Goal: Book appointment/travel/reservation

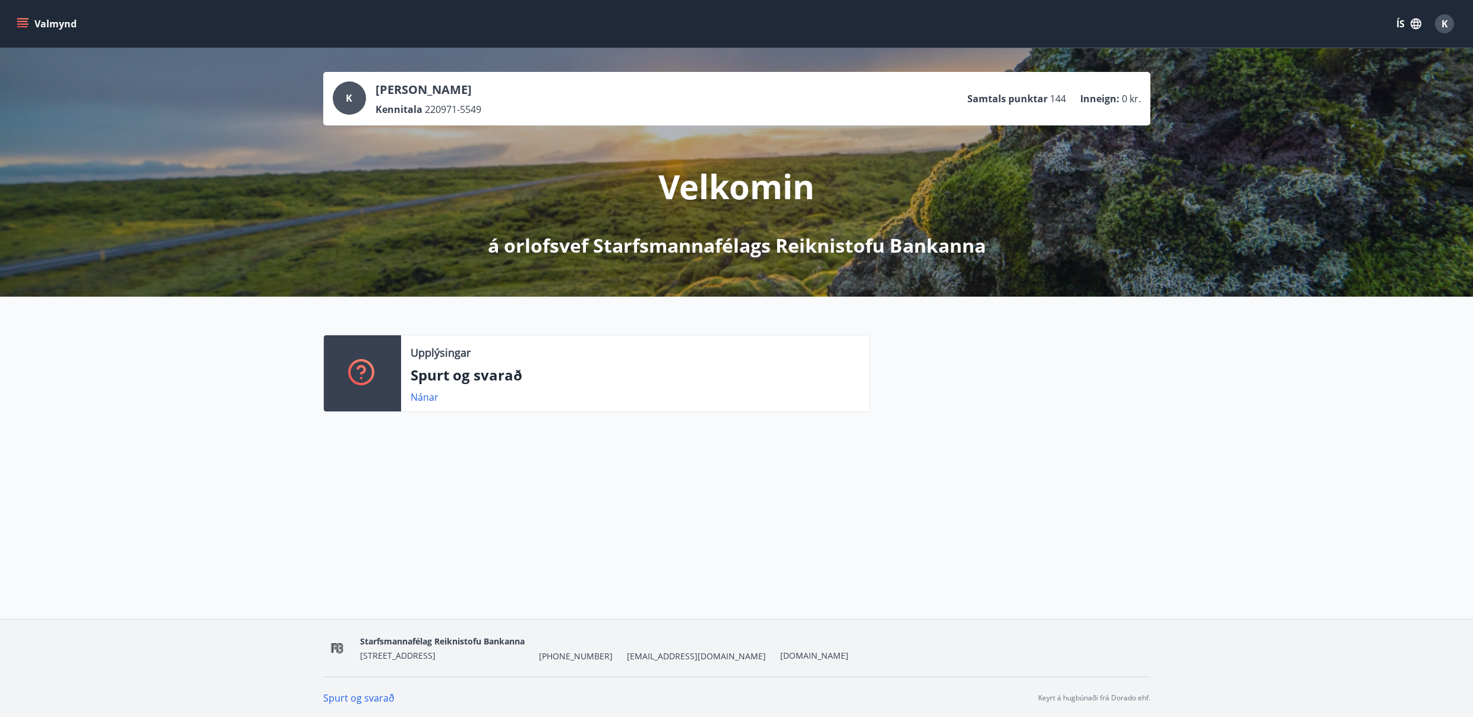
click at [24, 23] on icon "menu" at bounding box center [23, 24] width 12 height 12
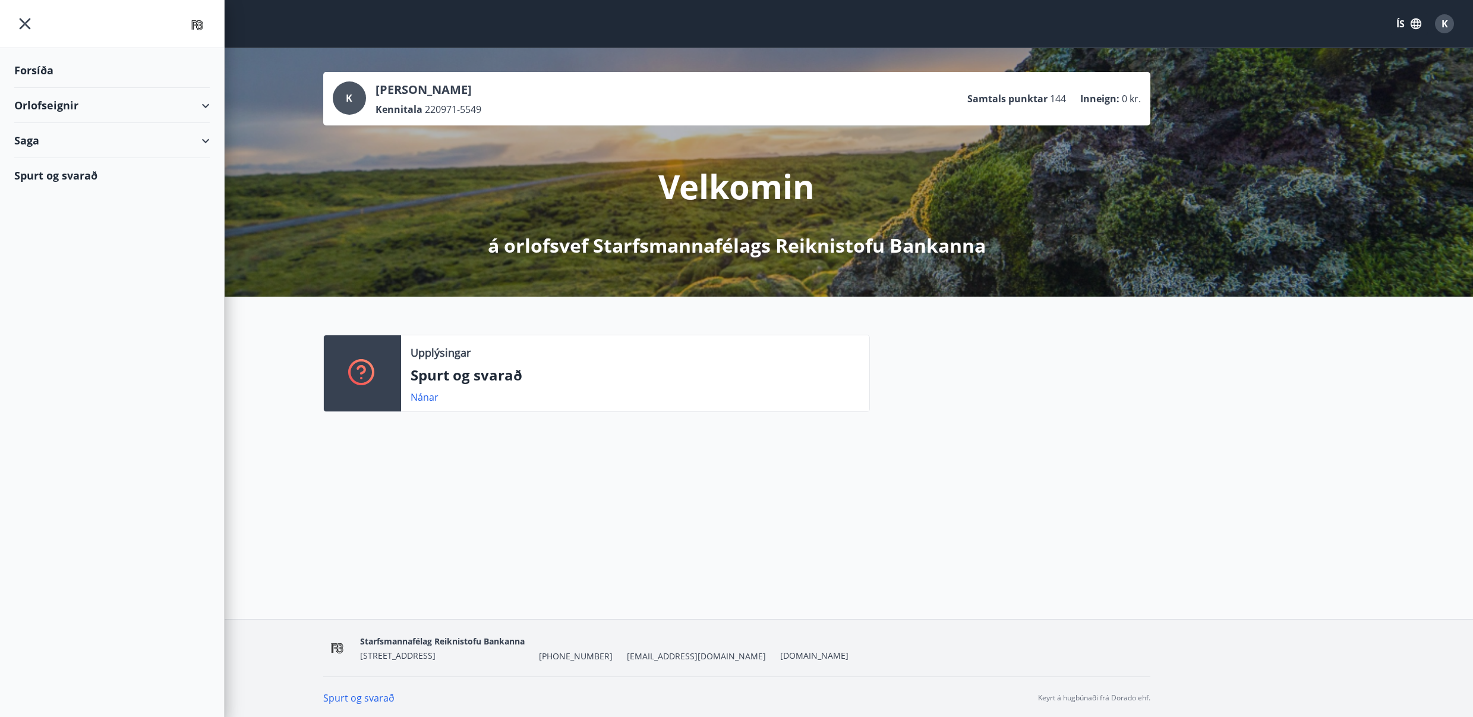
click at [62, 103] on div "Orlofseignir" at bounding box center [112, 105] width 196 height 35
click at [55, 160] on div "Bókunardagatal" at bounding box center [112, 160] width 177 height 25
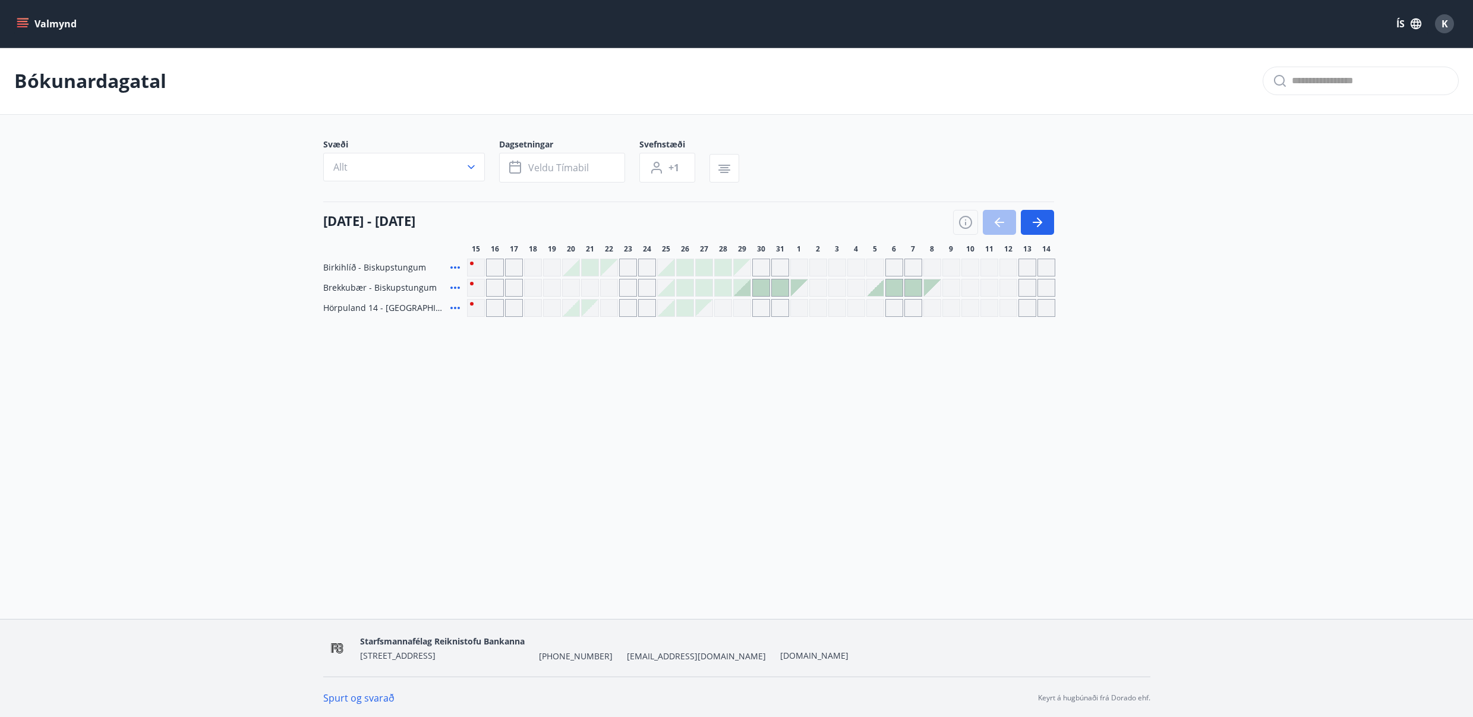
click at [29, 20] on button "Valmynd" at bounding box center [47, 23] width 67 height 21
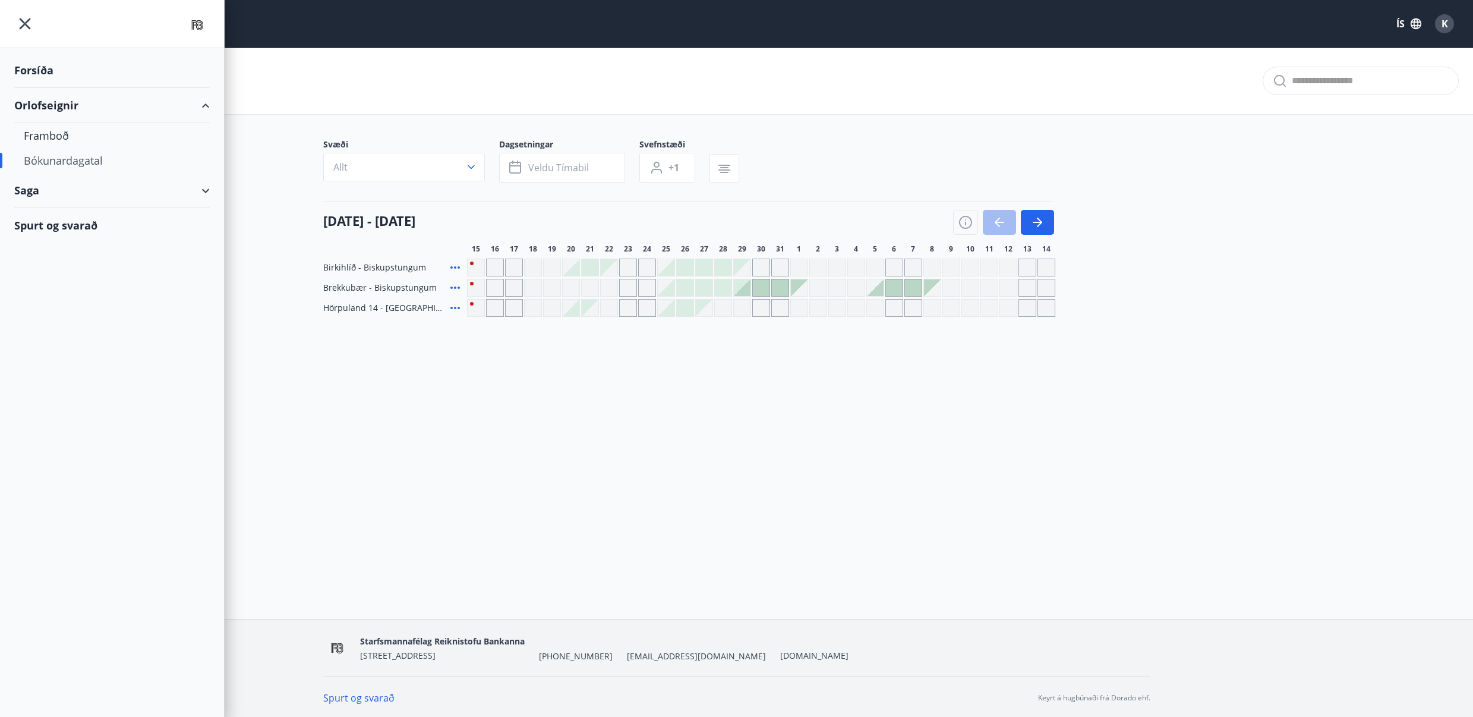
click at [61, 194] on div "Saga" at bounding box center [112, 190] width 196 height 35
click at [56, 297] on div "Inneign" at bounding box center [112, 295] width 177 height 25
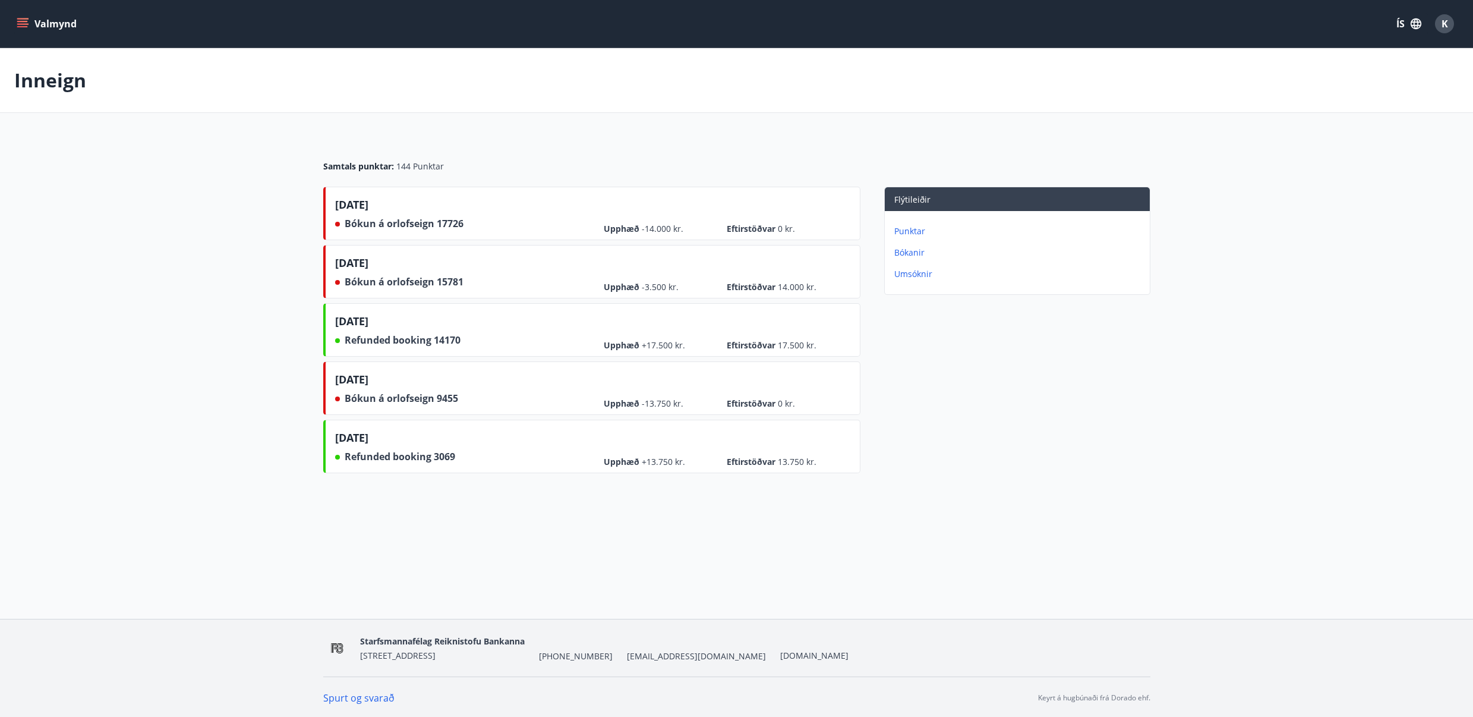
click at [909, 251] on p "Bókanir" at bounding box center [1020, 253] width 251 height 12
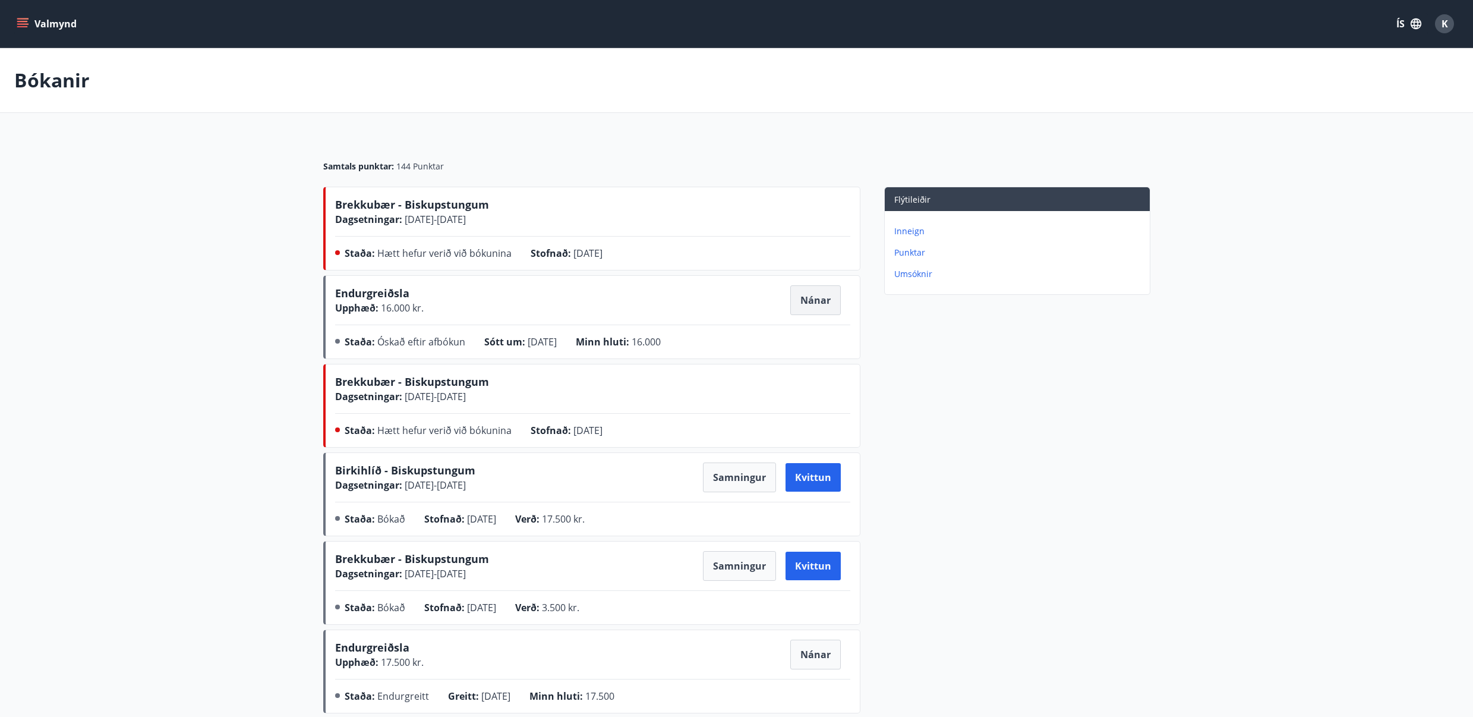
click at [828, 299] on button "Nánar" at bounding box center [816, 300] width 51 height 30
click at [25, 24] on icon "menu" at bounding box center [23, 23] width 13 height 1
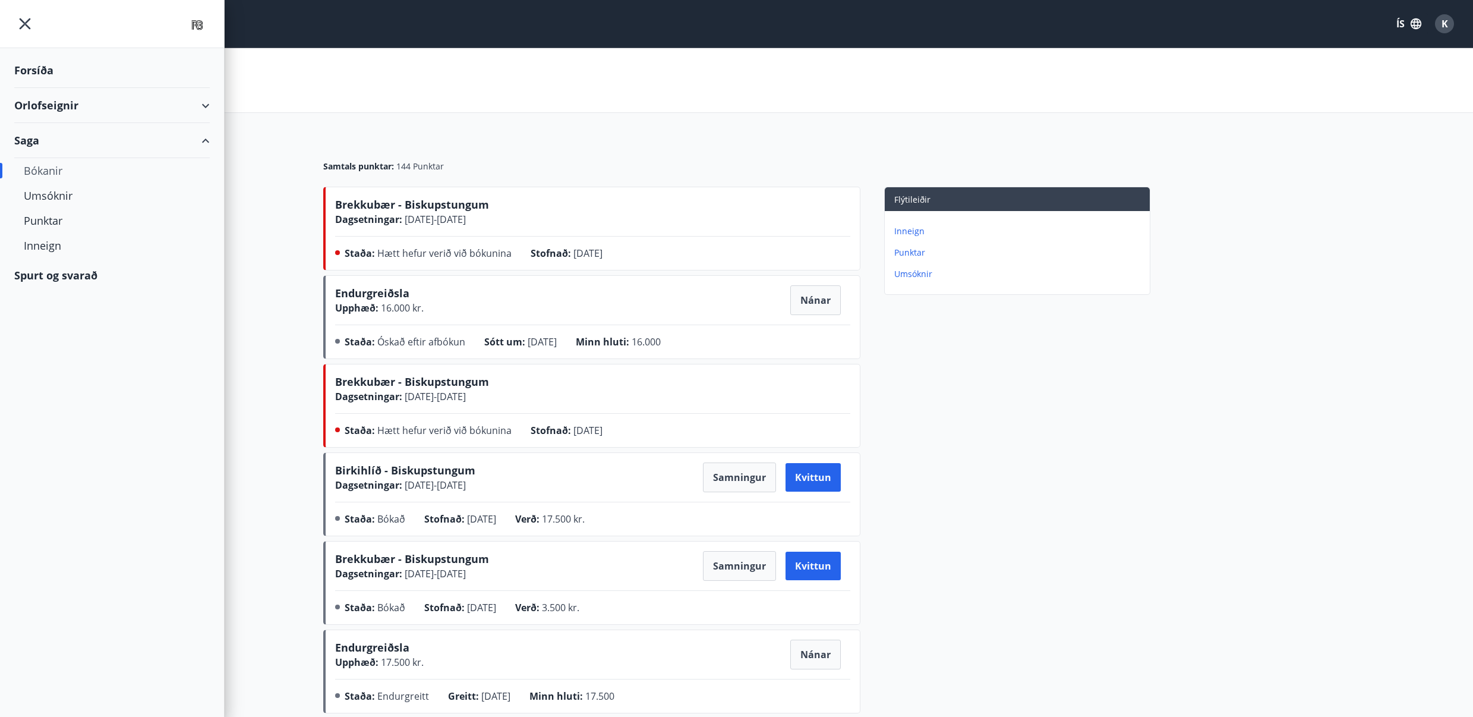
click at [68, 108] on div "Orlofseignir" at bounding box center [112, 105] width 196 height 35
click at [67, 161] on div "Bókunardagatal" at bounding box center [112, 160] width 177 height 25
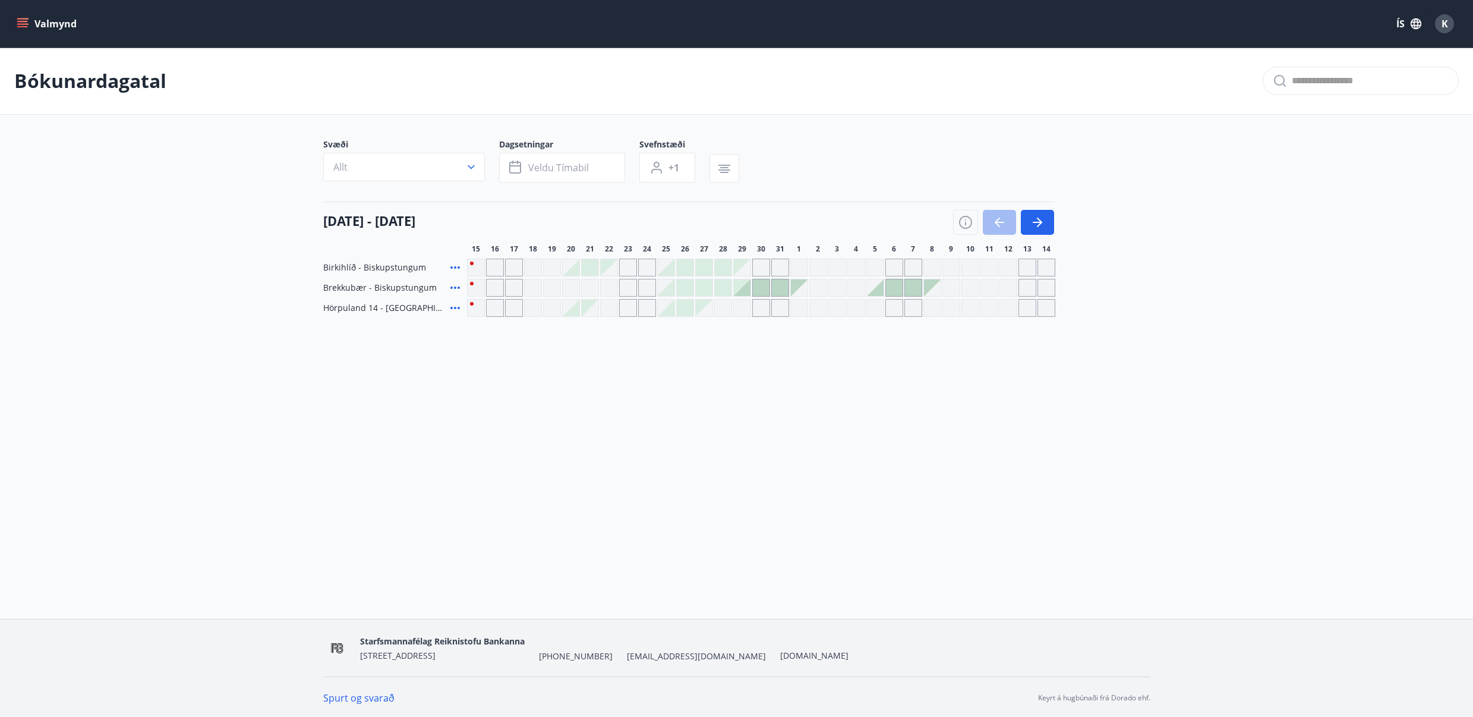
click at [742, 290] on div at bounding box center [742, 287] width 17 height 17
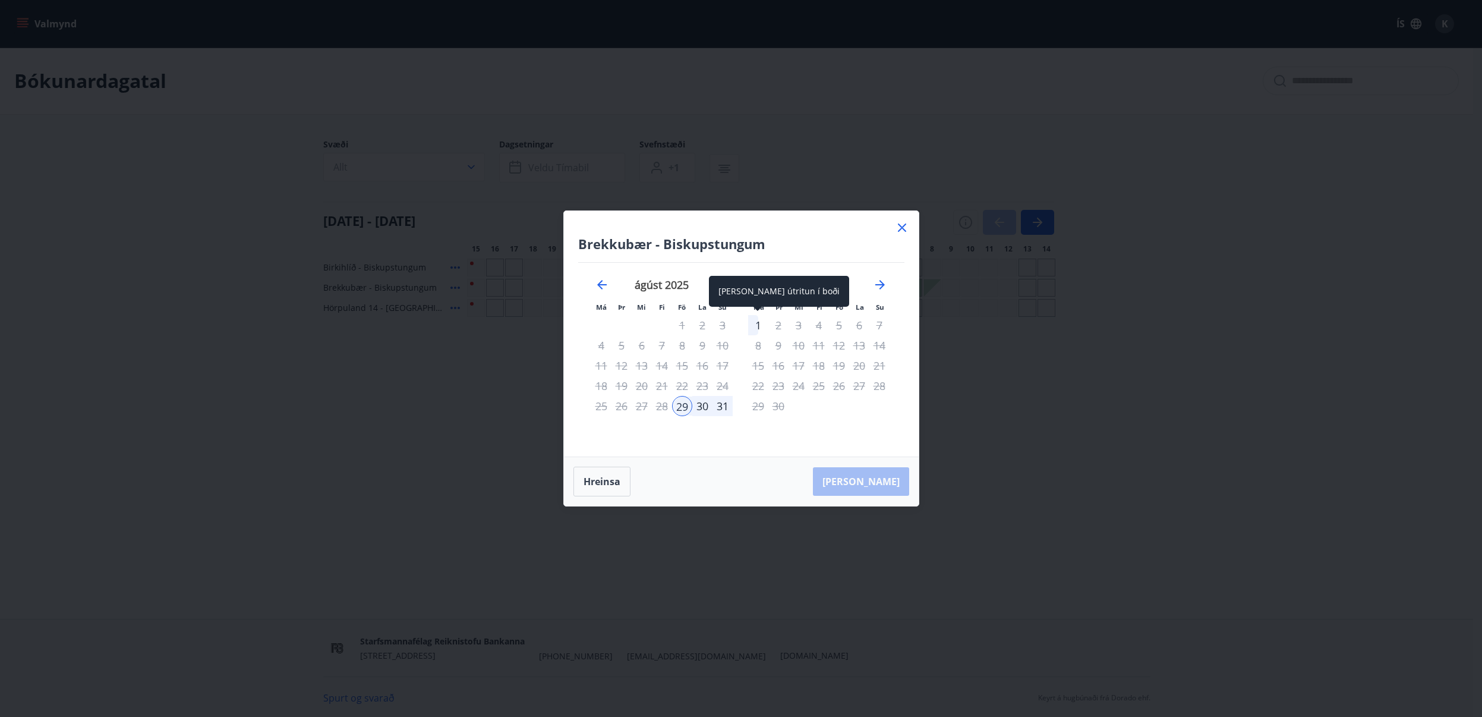
click at [756, 322] on div "1" at bounding box center [758, 325] width 20 height 20
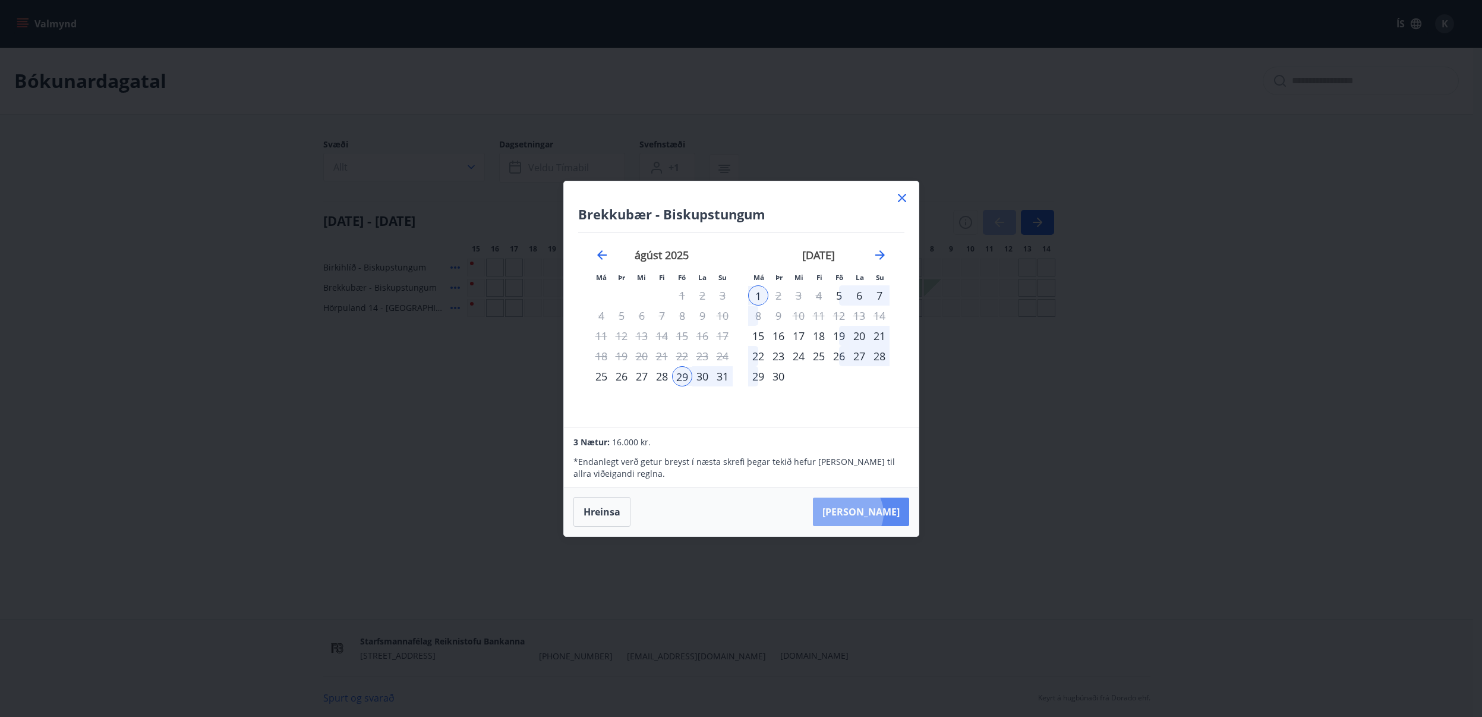
click at [884, 513] on button "[PERSON_NAME]" at bounding box center [861, 511] width 96 height 29
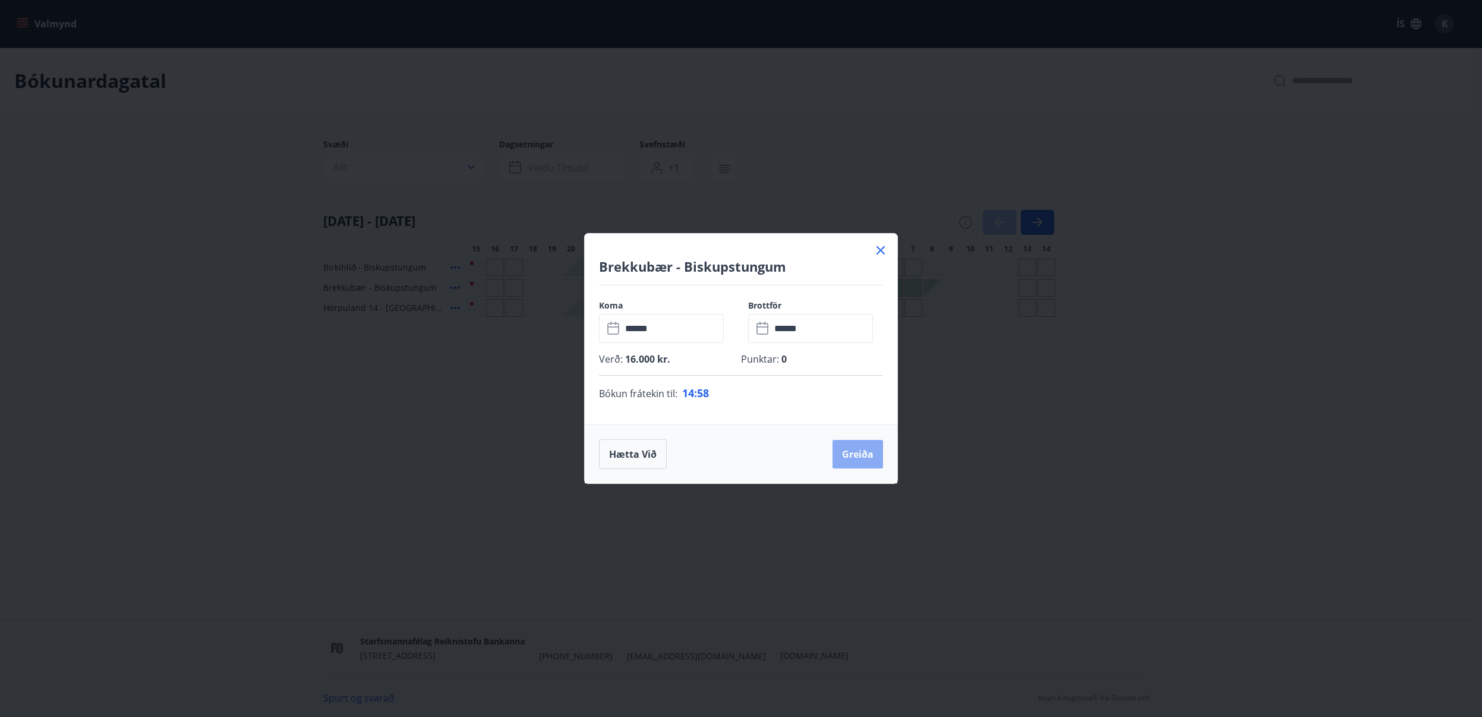
click at [854, 456] on button "Greiða" at bounding box center [858, 454] width 51 height 29
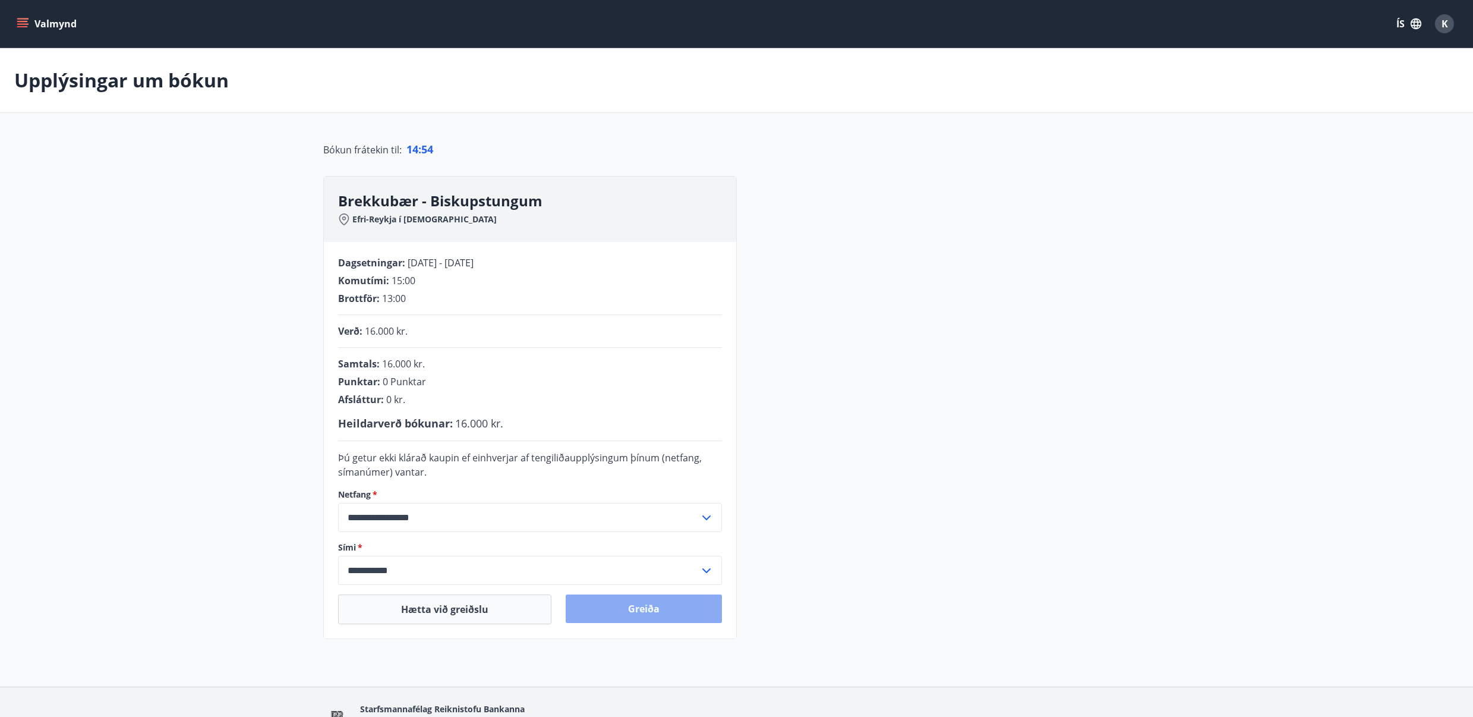
click at [640, 610] on button "Greiða" at bounding box center [644, 608] width 156 height 29
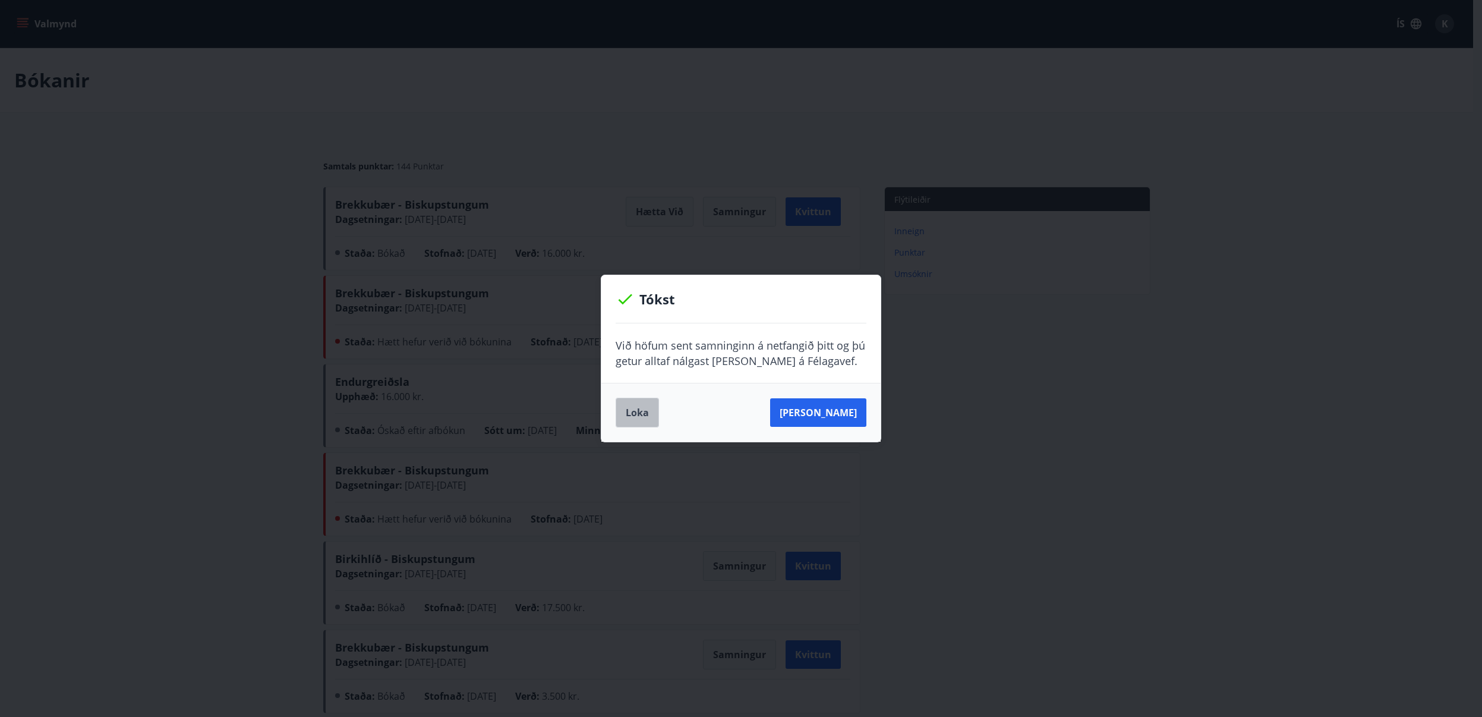
click at [637, 411] on button "Loka" at bounding box center [637, 413] width 43 height 30
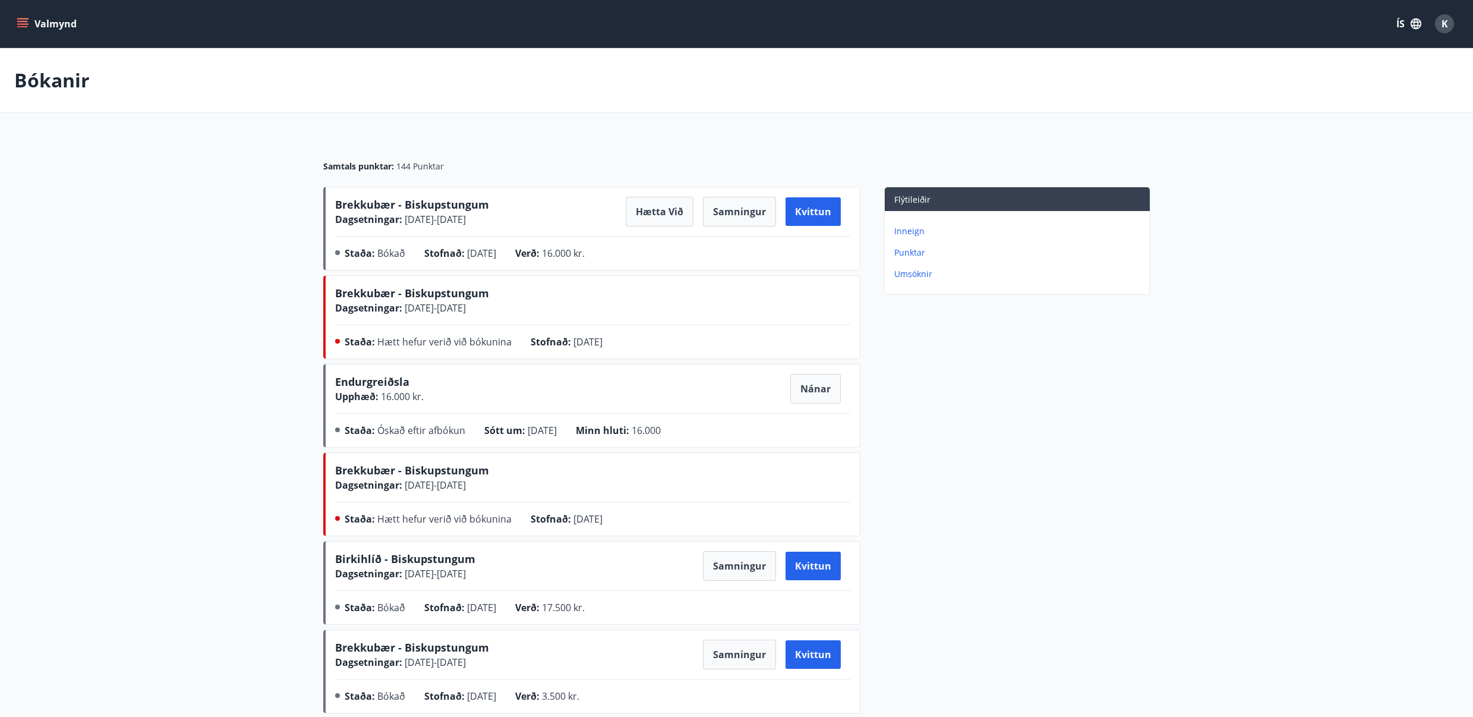
click at [23, 18] on icon "menu" at bounding box center [23, 18] width 13 height 1
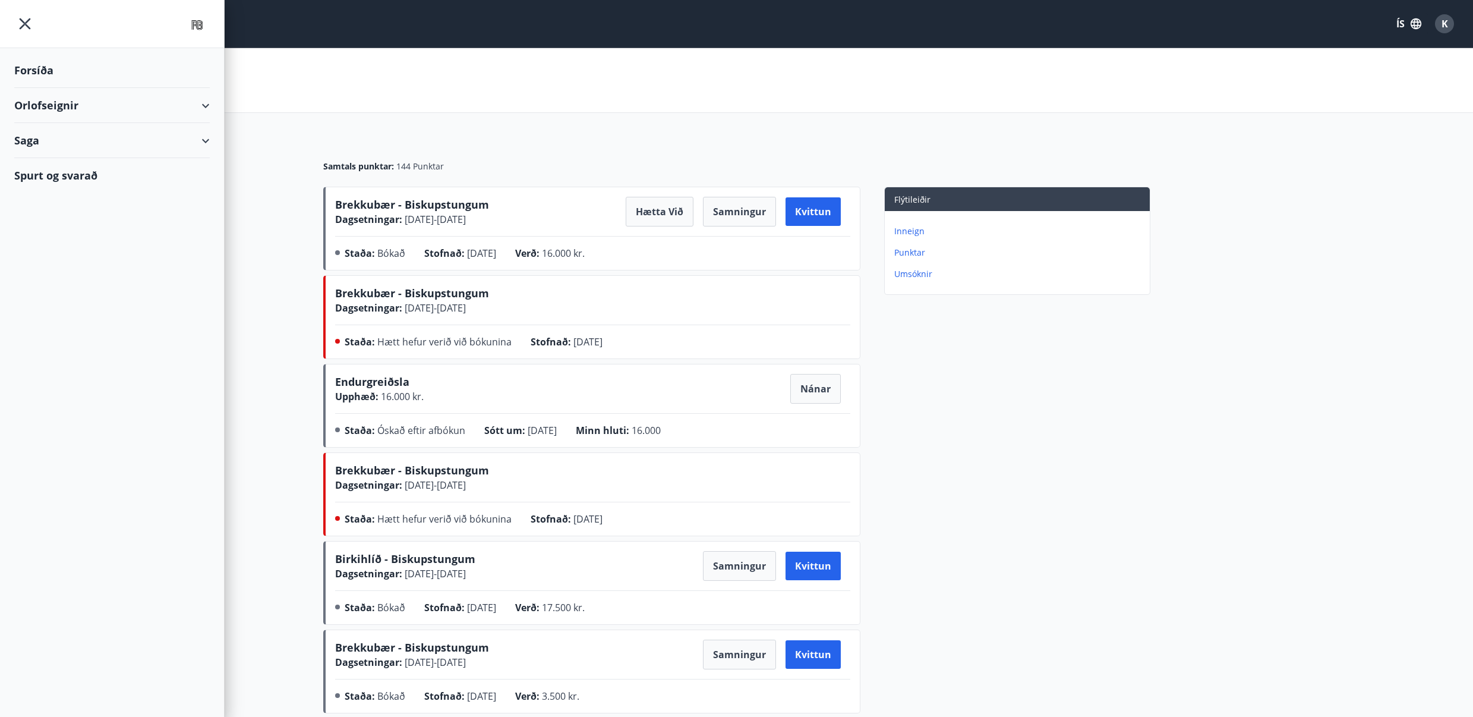
click at [53, 150] on div "Saga" at bounding box center [112, 140] width 196 height 35
click at [53, 245] on div "Inneign" at bounding box center [112, 245] width 177 height 25
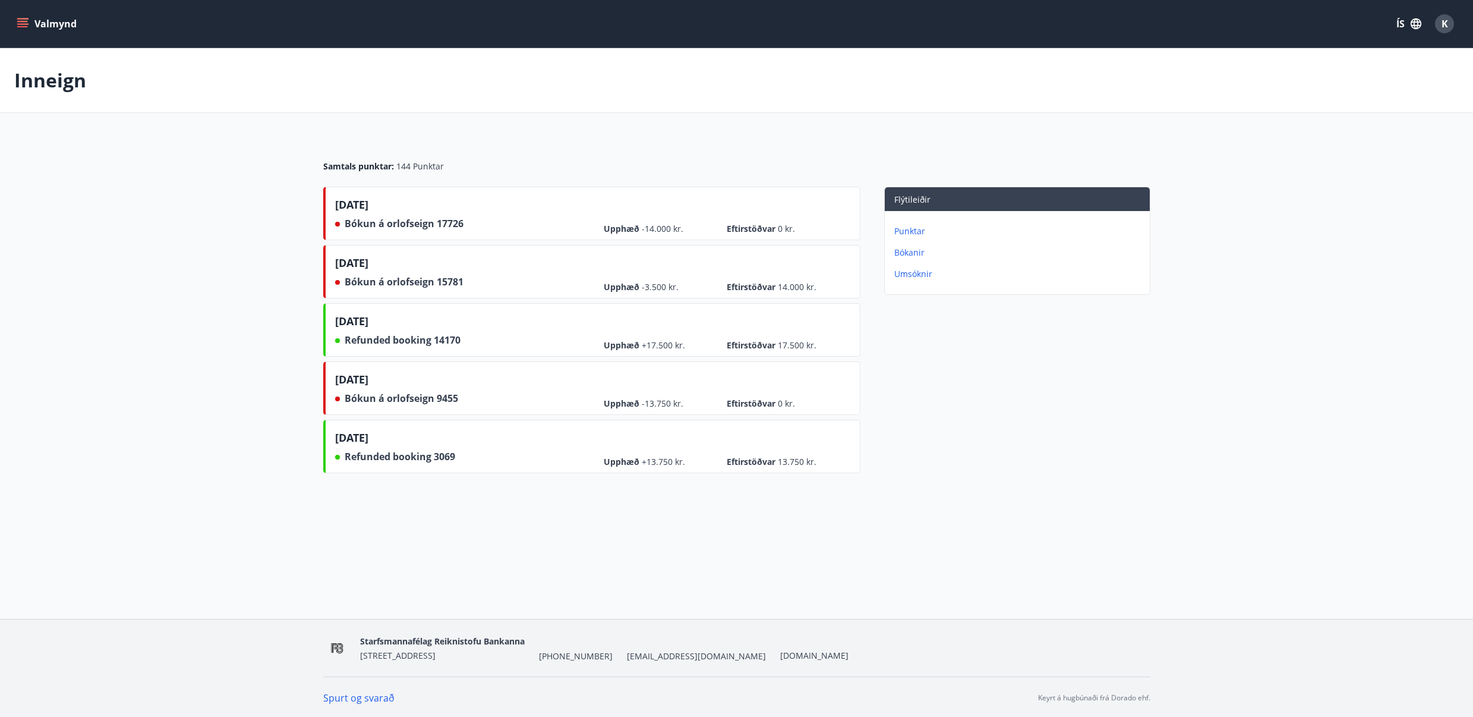
click at [24, 18] on icon "menu" at bounding box center [23, 18] width 13 height 1
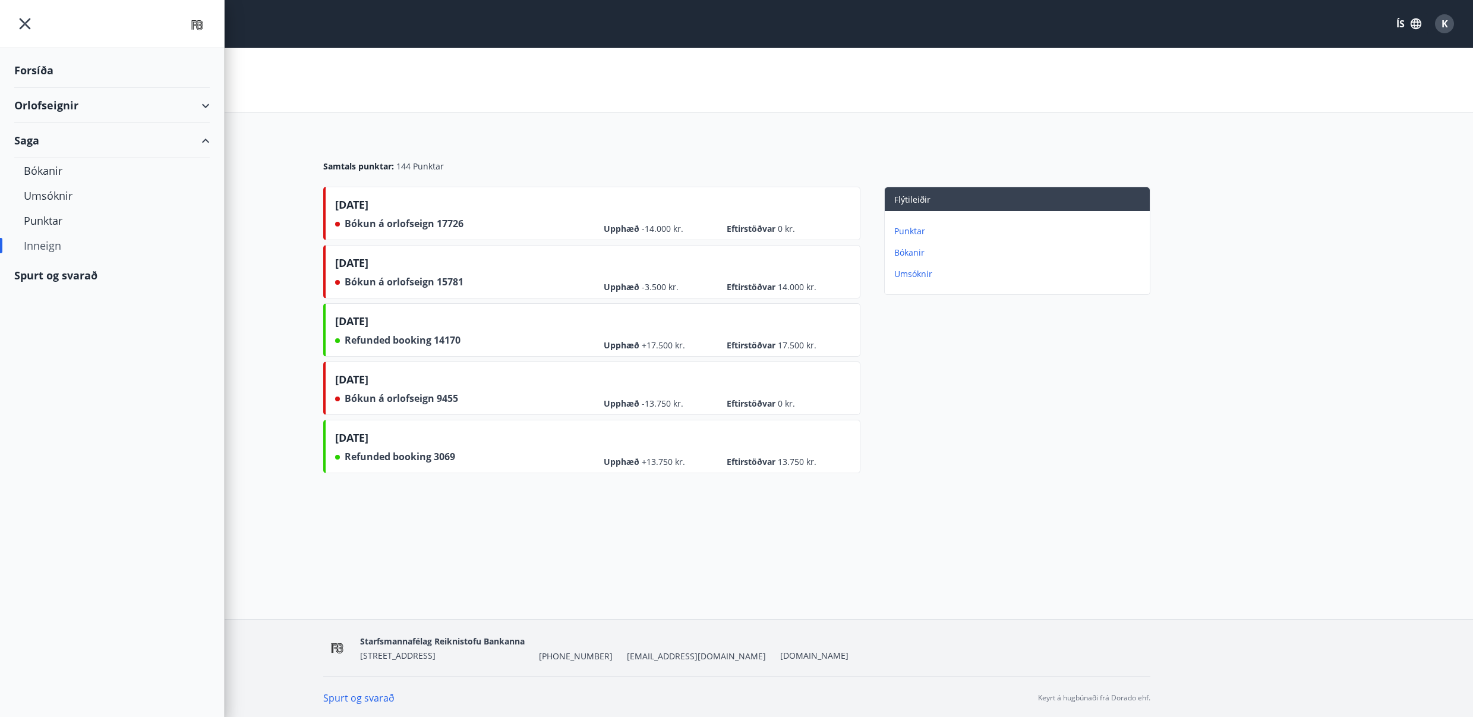
click at [37, 75] on div "Forsíða" at bounding box center [112, 70] width 196 height 35
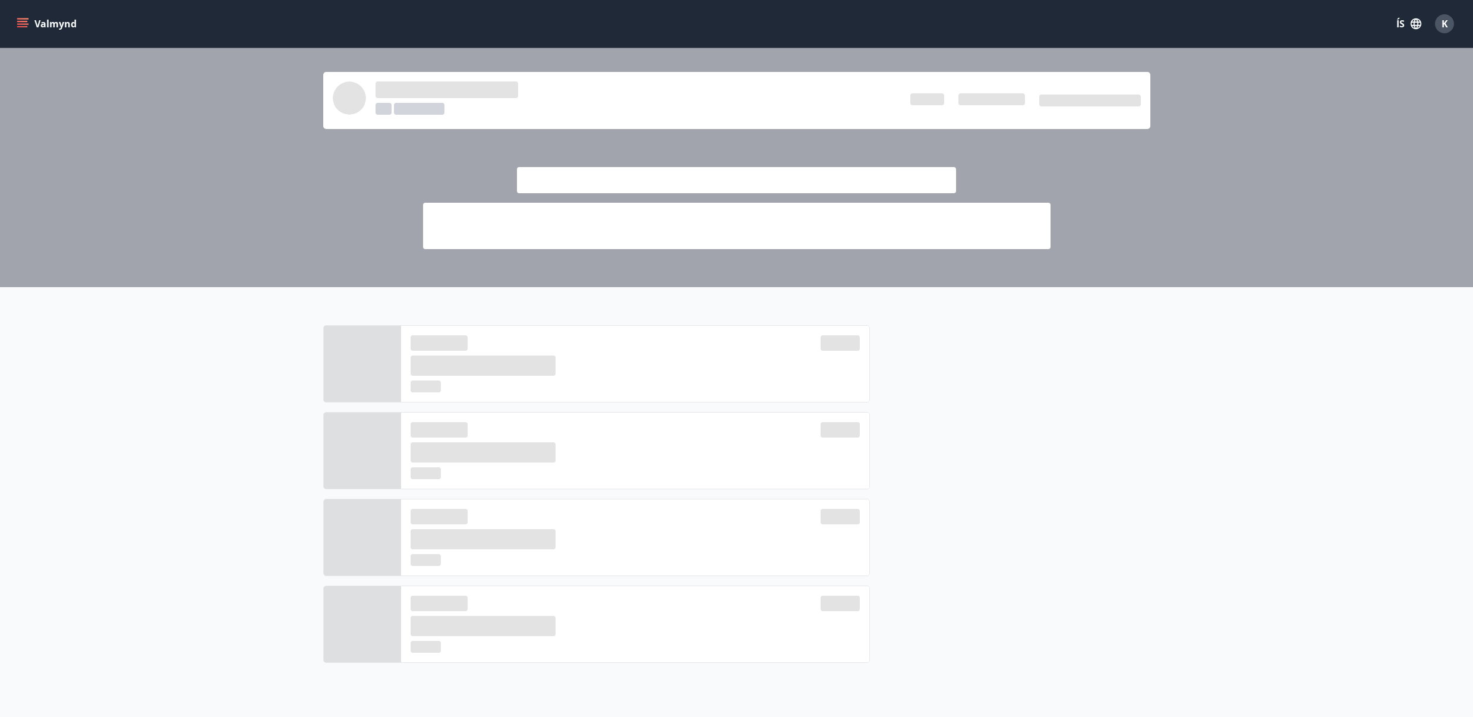
click at [110, 390] on div at bounding box center [736, 489] width 1473 height 404
